Goal: Book appointment/travel/reservation

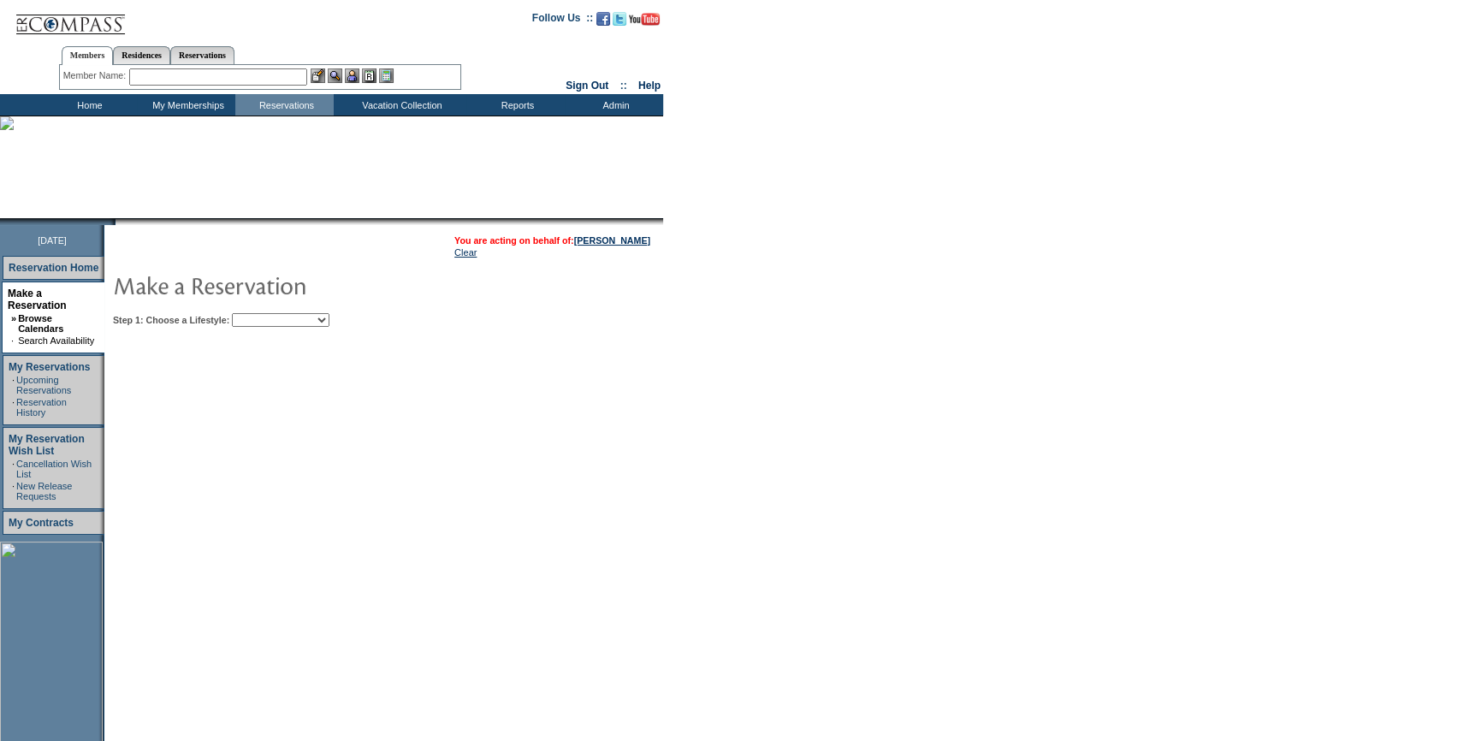
click at [329, 325] on select "Beach Leisure Metropolitan Mountain OIAL for Adventure OIAL for Couples OIAL fo…" at bounding box center [281, 320] width 98 height 14
click at [261, 313] on select "Beach Leisure Metropolitan Mountain OIAL for Adventure OIAL for Couples OIAL fo…" at bounding box center [281, 320] width 98 height 14
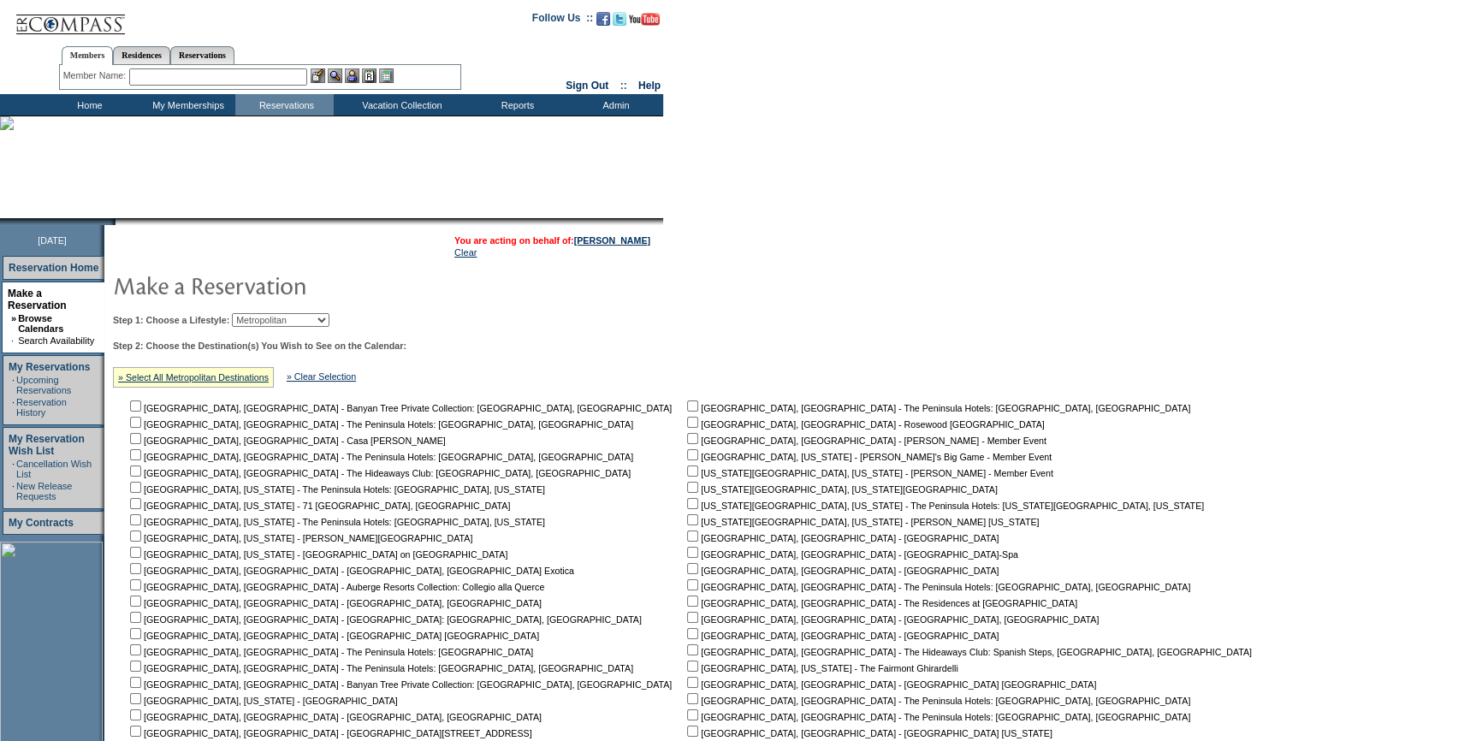
click at [320, 321] on select "Beach Leisure Metropolitan Mountain OIAL for Adventure OIAL for Couples OIAL fo…" at bounding box center [281, 320] width 98 height 14
select select "Leisure"
click at [261, 313] on select "Beach Leisure Metropolitan Mountain OIAL for Adventure OIAL for Couples OIAL fo…" at bounding box center [281, 320] width 98 height 14
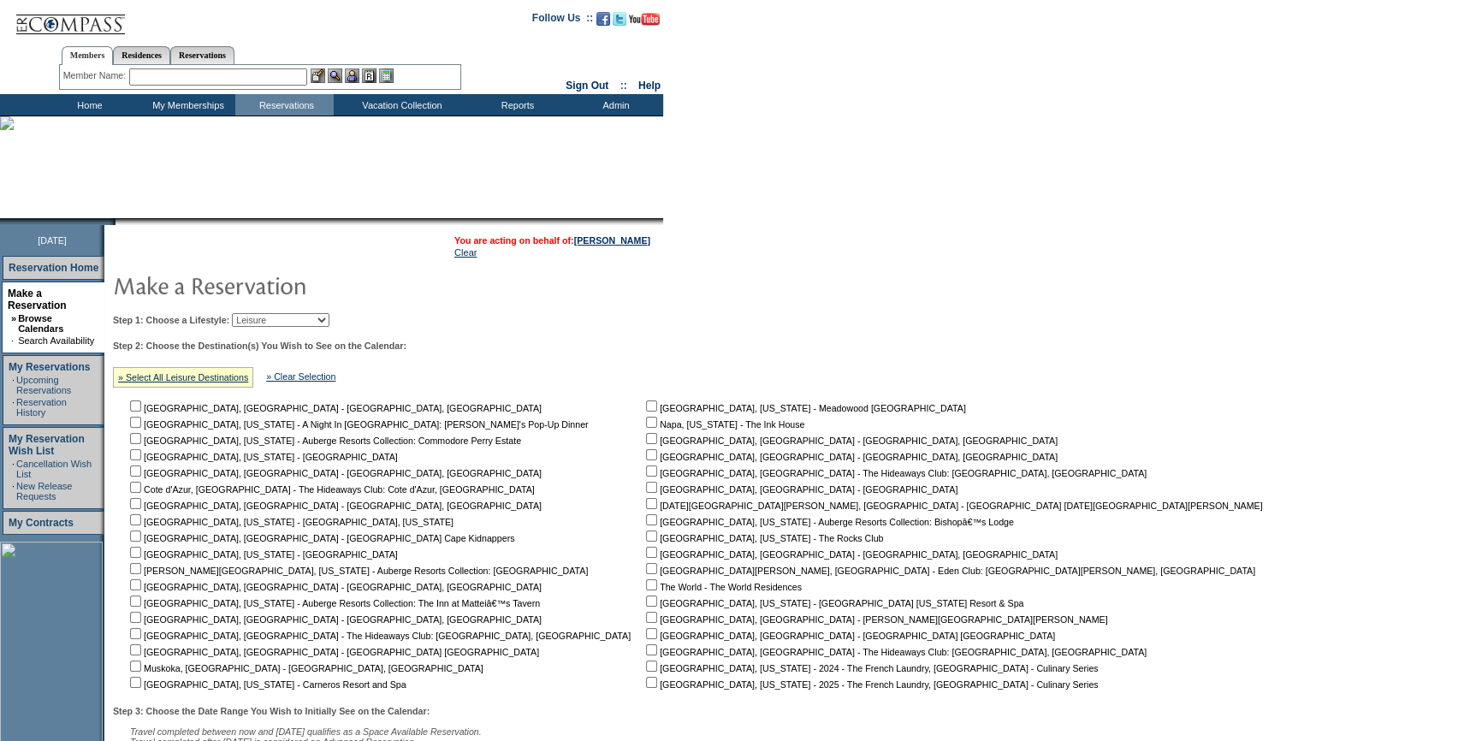
click at [642, 595] on td "[GEOGRAPHIC_DATA], [US_STATE] - [GEOGRAPHIC_DATA] [GEOGRAPHIC_DATA] [GEOGRAPHIC…" at bounding box center [957, 544] width 630 height 293
click at [646, 599] on input "checkbox" at bounding box center [651, 600] width 11 height 11
checkbox input "true"
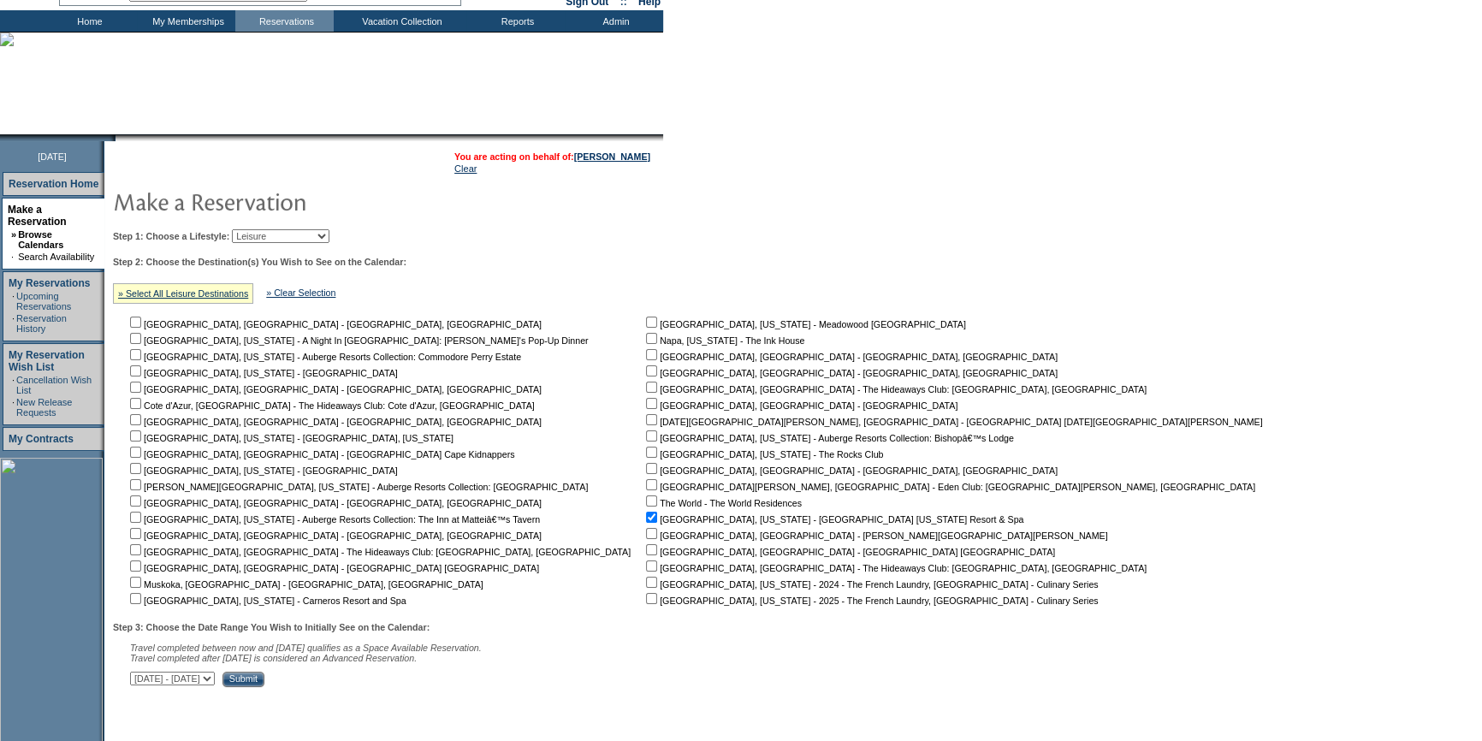
scroll to position [191, 0]
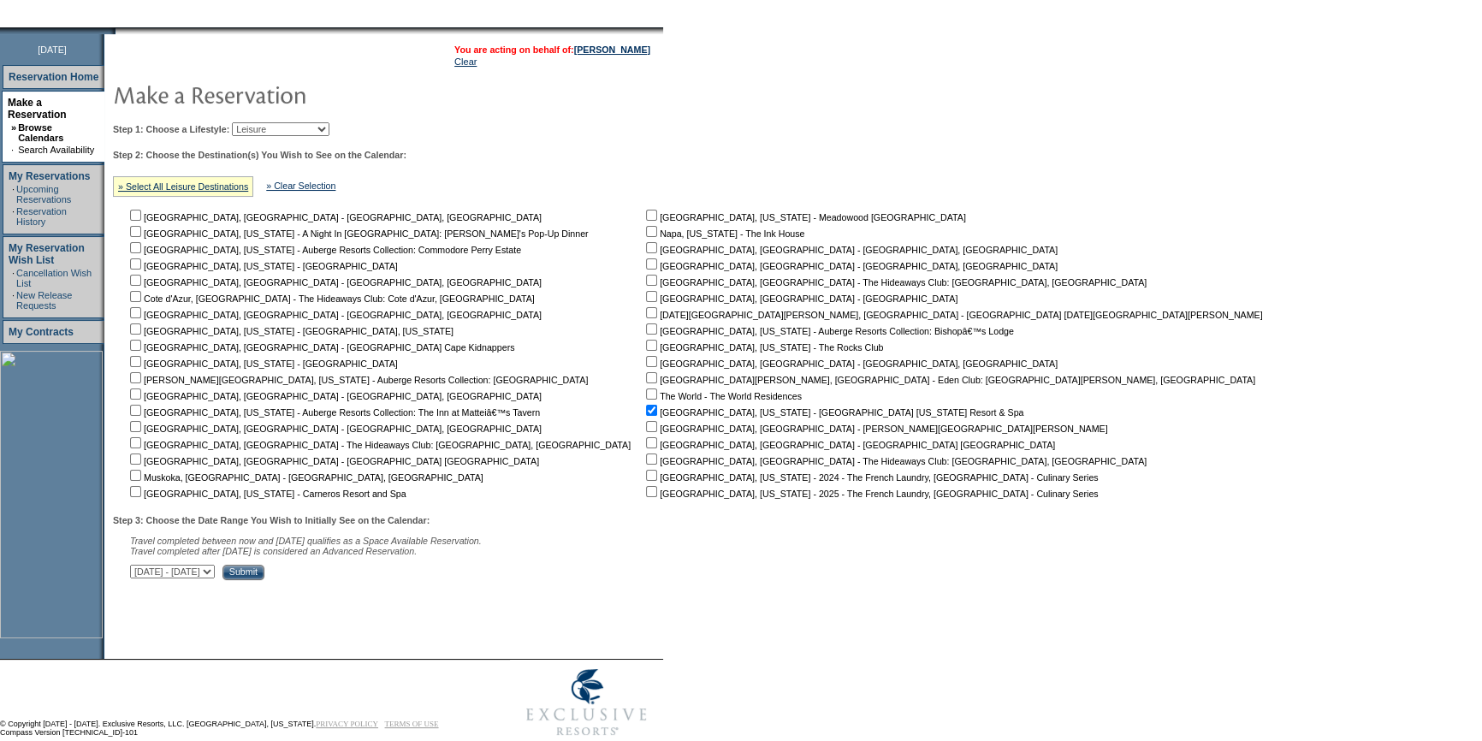
click at [215, 570] on select "[DATE] - [DATE] [DATE] - [DATE] [DATE] - [DATE] [DATE] - [DATE] [DATE] - [DATE]…" at bounding box center [172, 572] width 85 height 14
select select "[DATE]|[DATE]"
click at [139, 568] on select "[DATE] - [DATE] [DATE] - [DATE] [DATE] - [DATE] [DATE] - [DATE] [DATE] - [DATE]…" at bounding box center [172, 572] width 85 height 14
drag, startPoint x: 386, startPoint y: 566, endPoint x: 388, endPoint y: 575, distance: 8.9
click at [387, 569] on div "Step 3: Choose the Date Range You Wish to Initially See on the Calendar: Travel…" at bounding box center [693, 547] width 1161 height 65
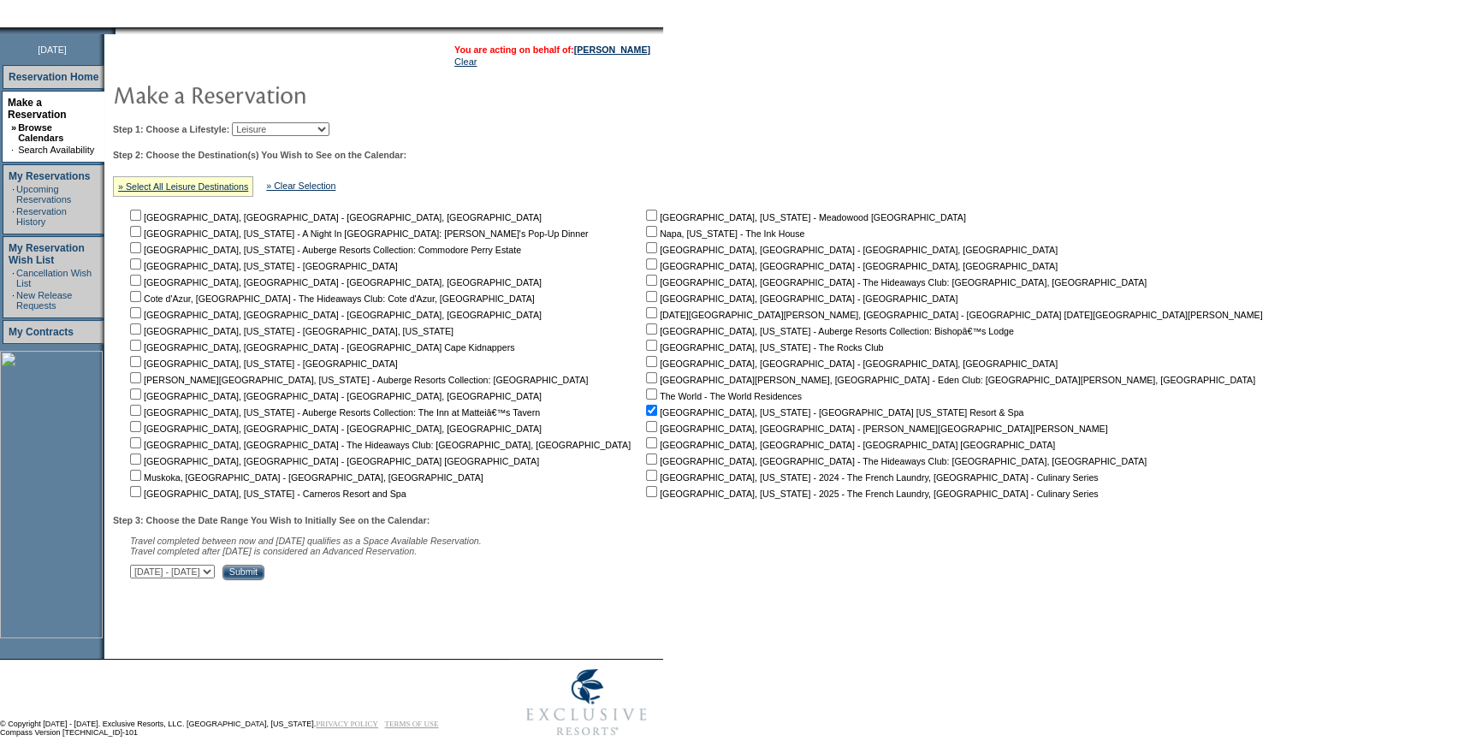
click at [264, 578] on input "Submit" at bounding box center [243, 572] width 42 height 15
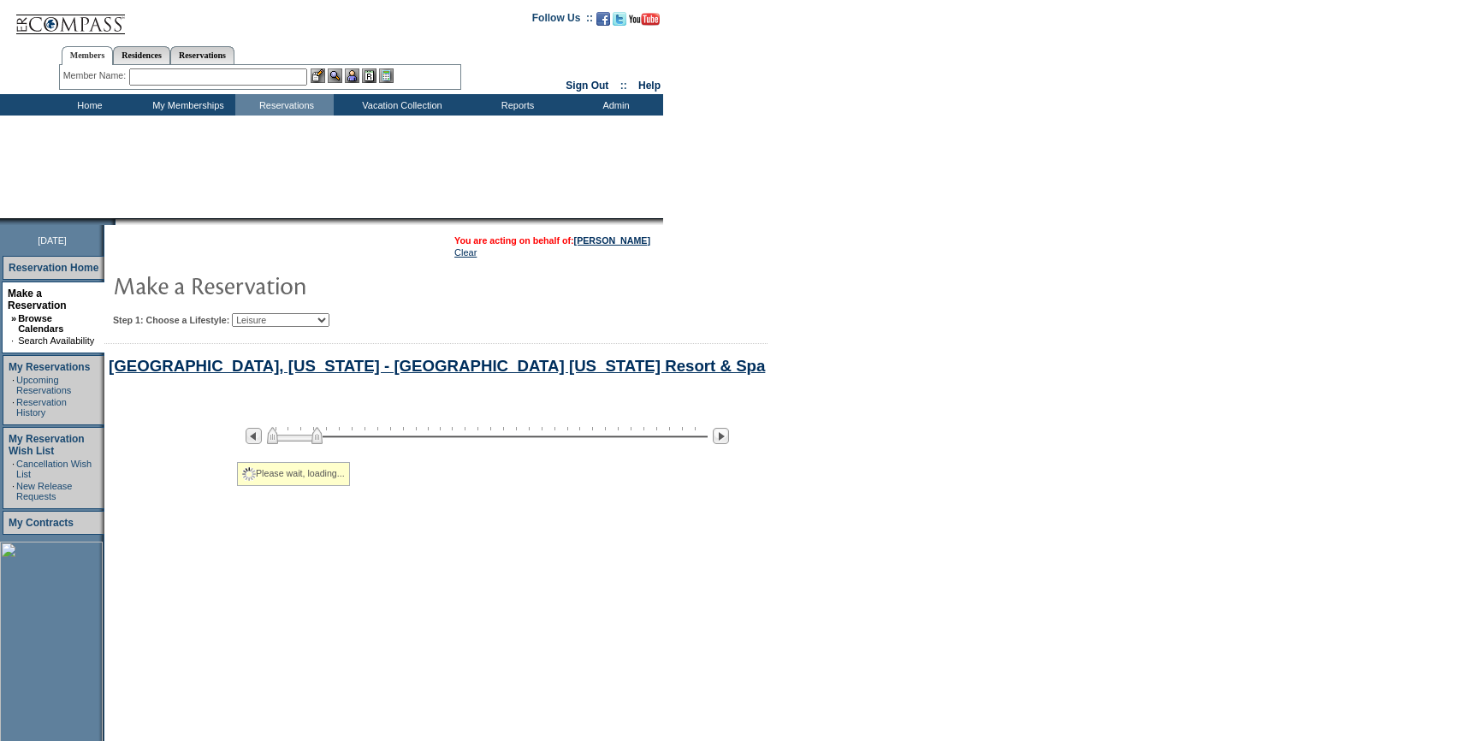
select select "Leisure"
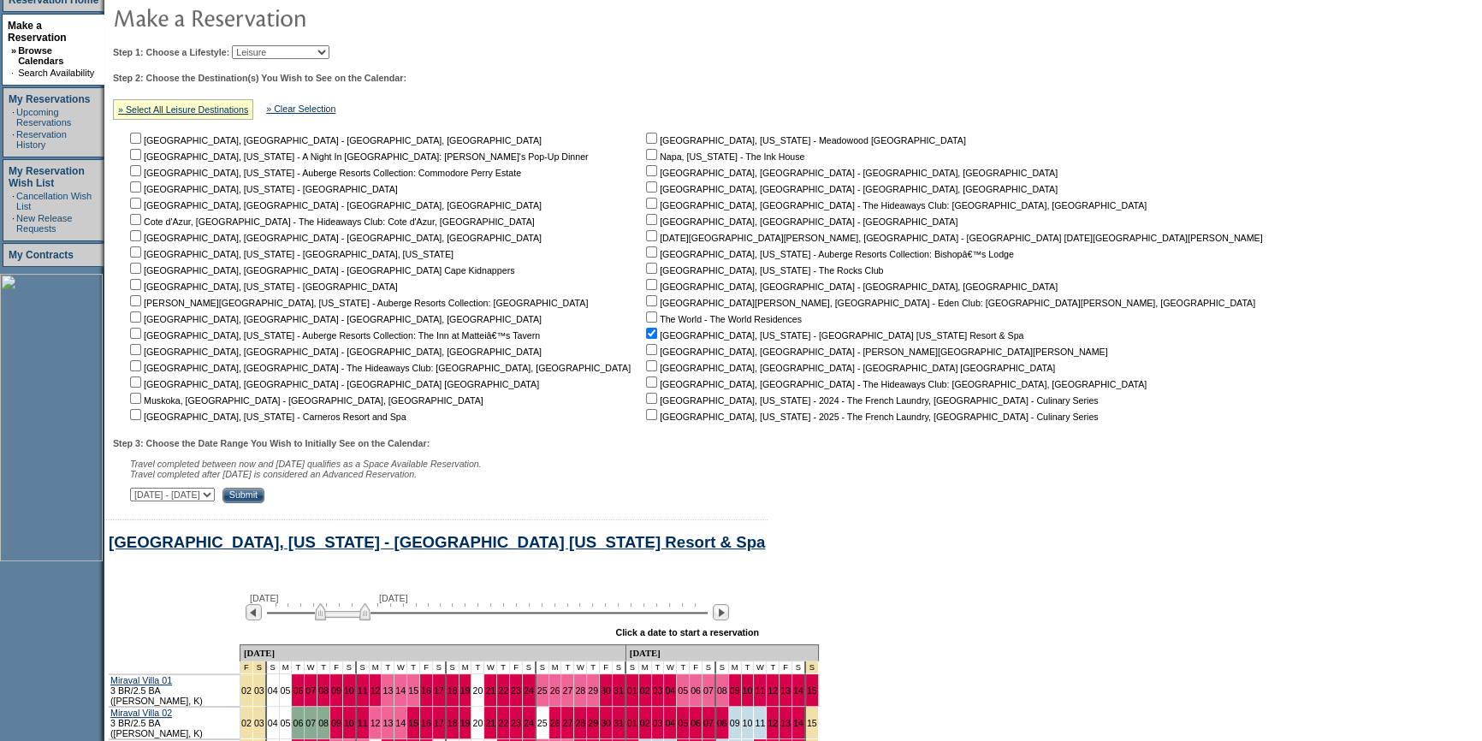
scroll to position [603, 0]
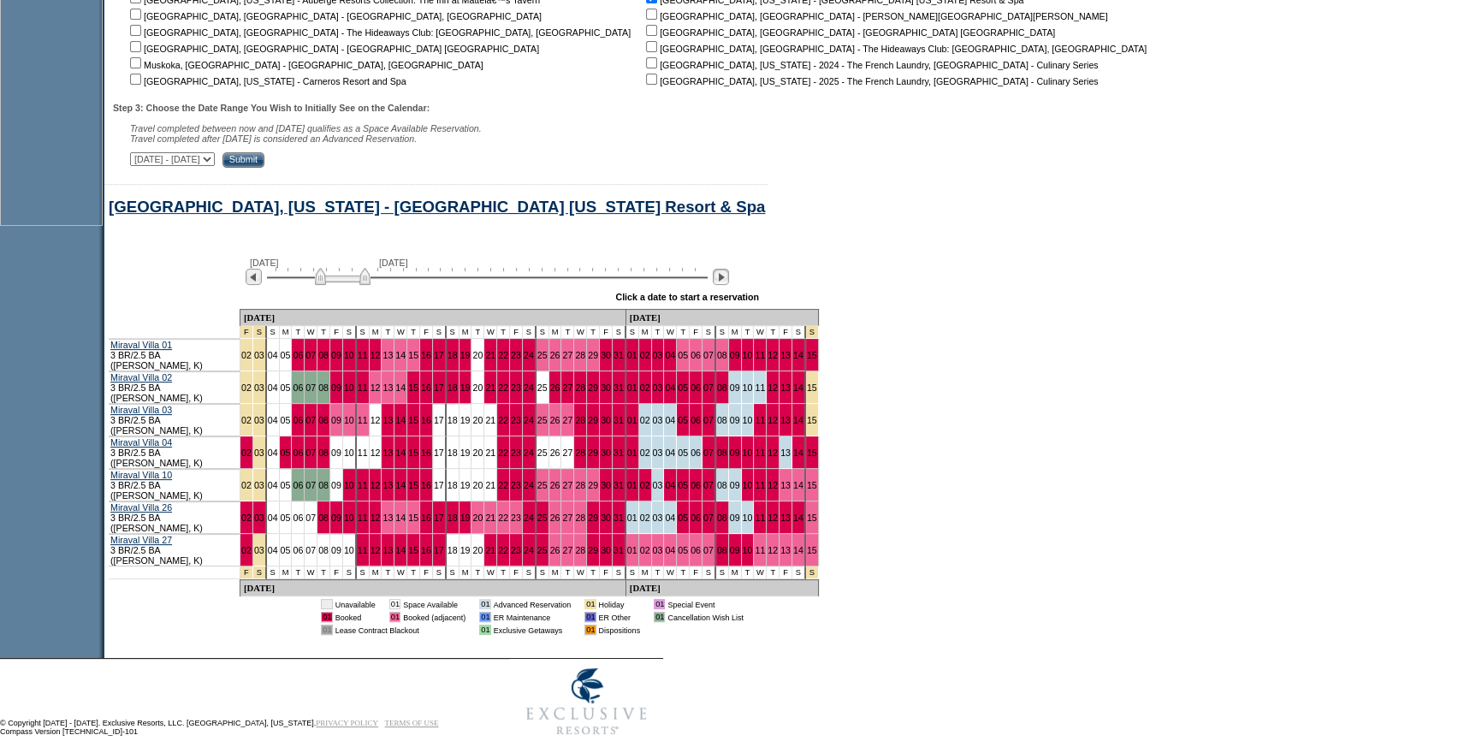
click at [728, 280] on img at bounding box center [721, 277] width 16 height 16
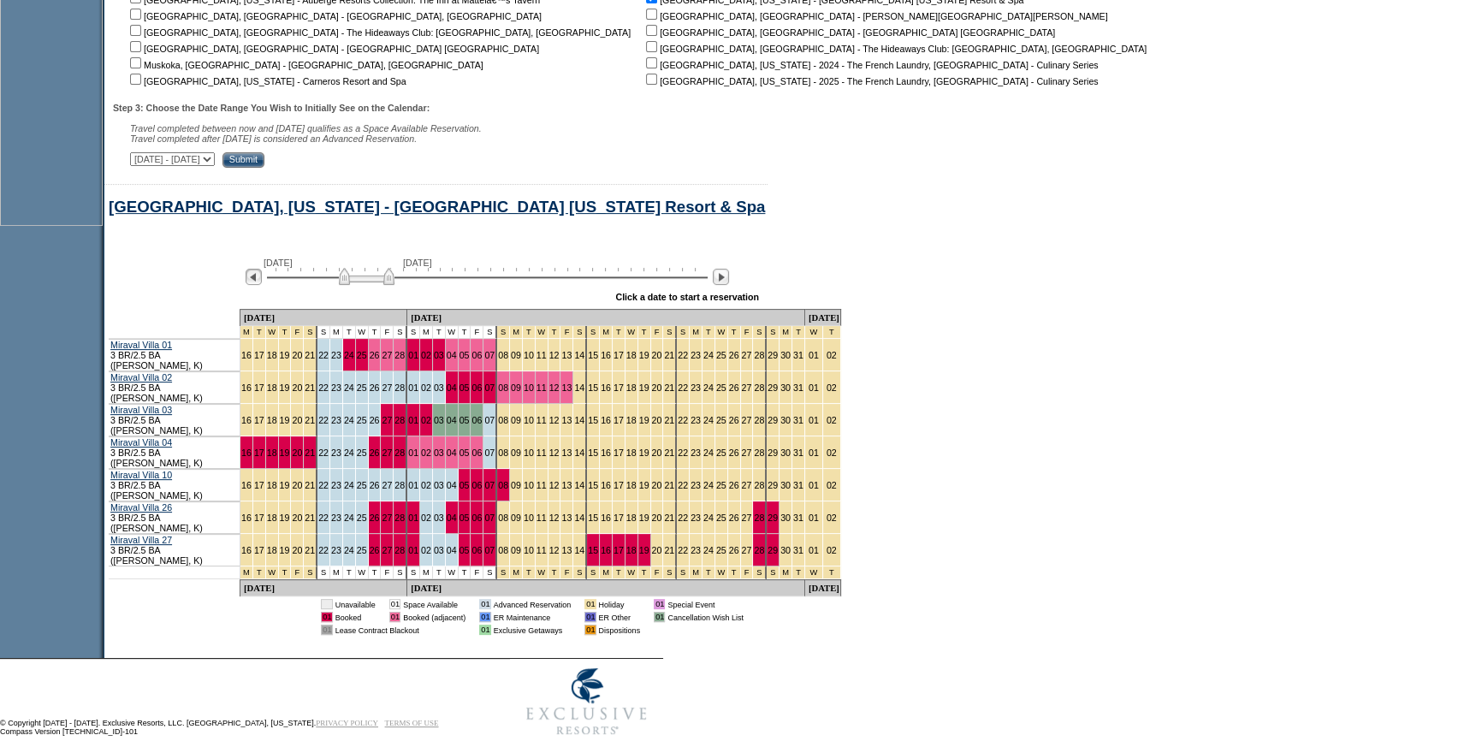
click at [258, 282] on img at bounding box center [254, 277] width 16 height 16
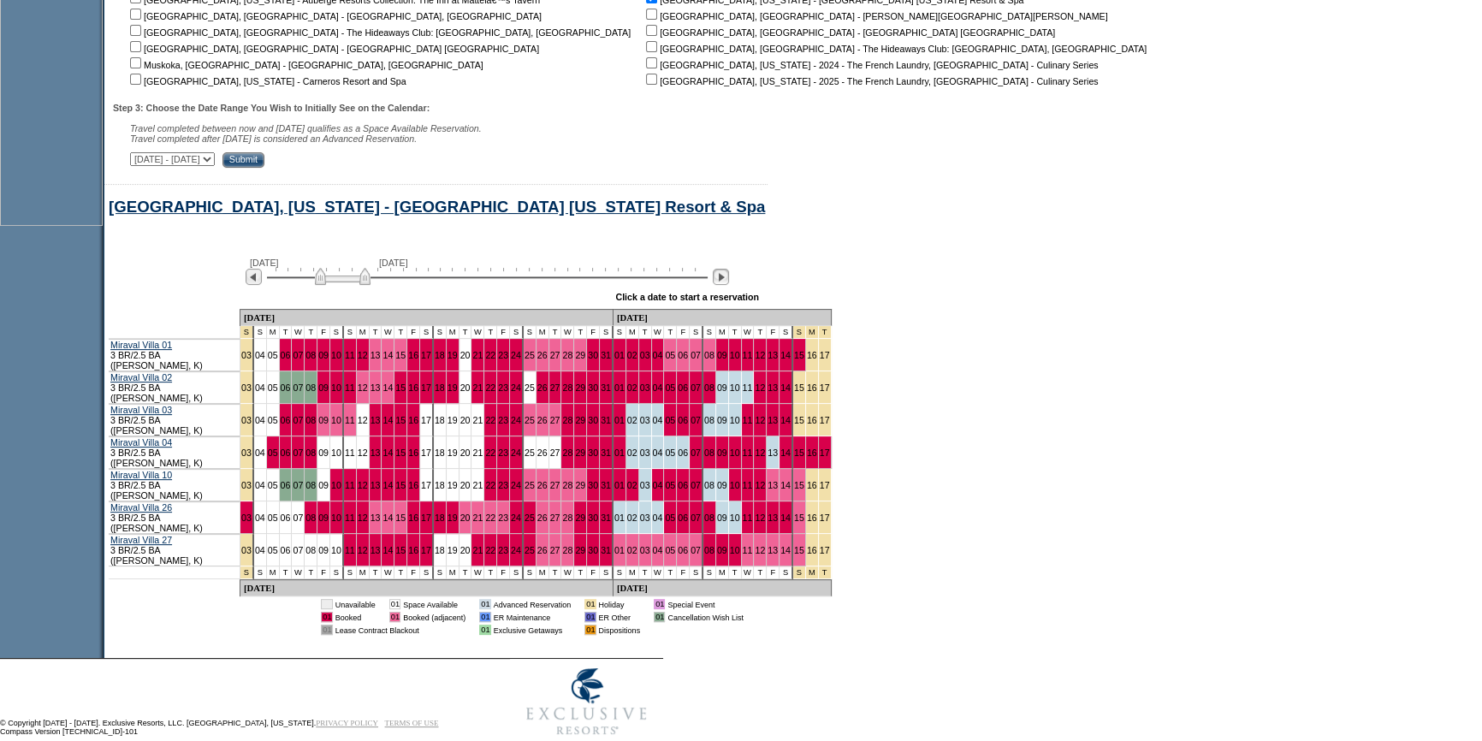
click at [723, 285] on img at bounding box center [721, 277] width 16 height 16
